Goal: Task Accomplishment & Management: Use online tool/utility

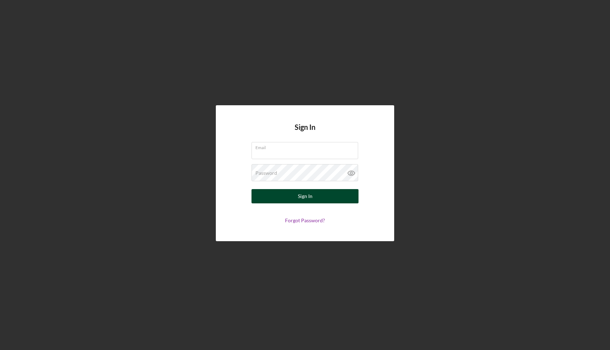
type input "[EMAIL_ADDRESS][DOMAIN_NAME]"
click at [293, 195] on button "Sign In" at bounding box center [304, 196] width 107 height 14
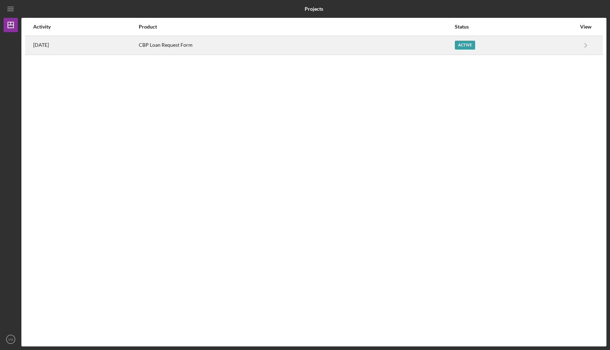
click at [471, 42] on div "Active" at bounding box center [465, 45] width 20 height 9
